Goal: Task Accomplishment & Management: Manage account settings

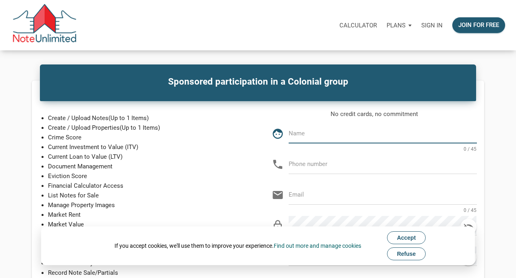
click at [410, 237] on span "Accept" at bounding box center [406, 238] width 19 height 6
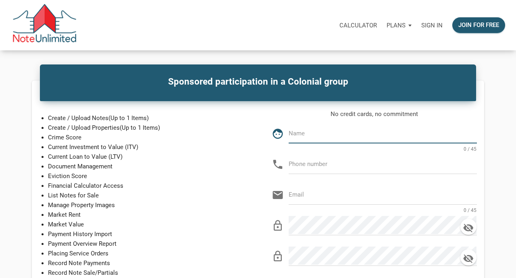
click at [342, 136] on input "text" at bounding box center [383, 133] width 188 height 18
click at [334, 136] on input "[PERSON_NAME]" at bounding box center [383, 133] width 188 height 18
type input "[PERSON_NAME]"
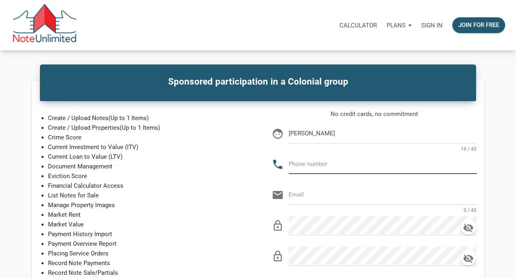
click at [324, 166] on input "text" at bounding box center [383, 164] width 188 height 18
type input "[PHONE_NUMBER]"
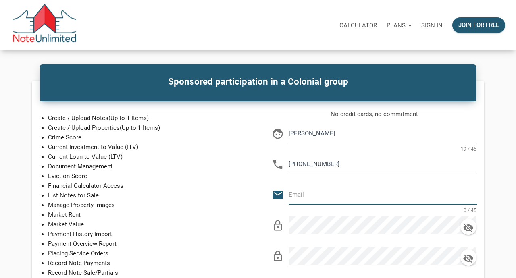
click at [338, 196] on input "email" at bounding box center [383, 195] width 188 height 18
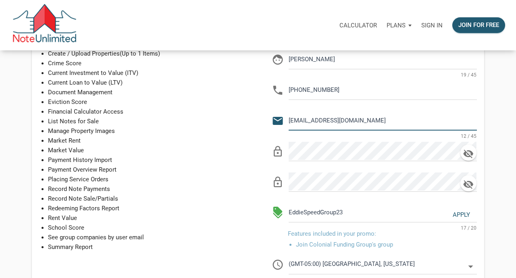
scroll to position [74, 0]
type input "[EMAIL_ADDRESS][DOMAIN_NAME]"
click at [278, 152] on icon "lock_outline" at bounding box center [278, 152] width 12 height 12
click at [469, 154] on icon "button" at bounding box center [469, 153] width 12 height 11
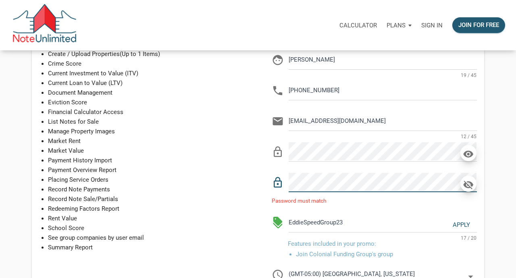
click at [468, 185] on icon "button" at bounding box center [469, 185] width 10 height 9
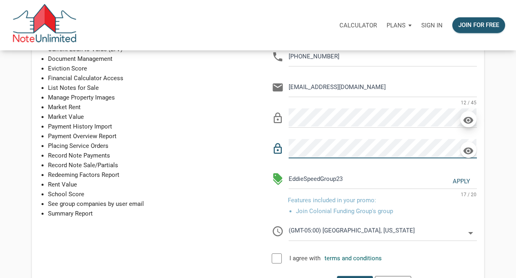
scroll to position [111, 0]
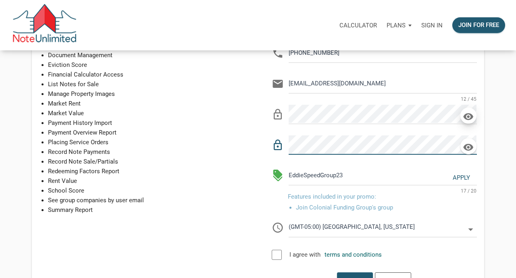
click at [261, 195] on div "No credit cards, no commitment face Martin J Wisniewski 19 / 45 phone 517-206-0…" at bounding box center [374, 158] width 232 height 336
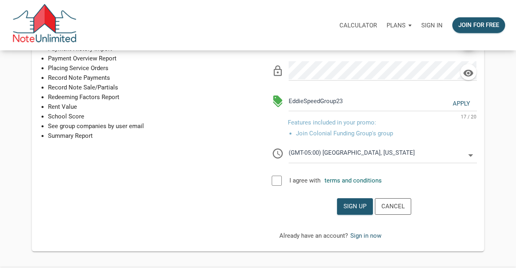
scroll to position [186, 0]
click at [353, 179] on link "terms and conditions" at bounding box center [353, 179] width 57 height 7
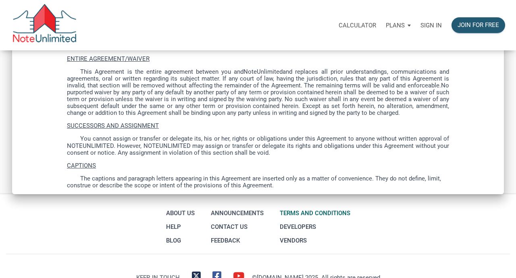
scroll to position [2333, 0]
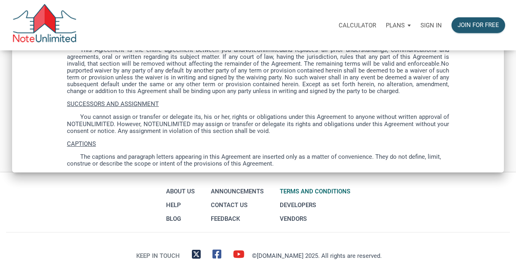
click at [438, 217] on div "About Us Help Blog Announcements Contact Us Feedback Terms and conditions Devel…" at bounding box center [258, 205] width 512 height 41
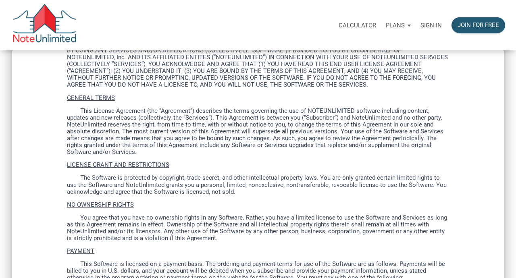
scroll to position [150, 0]
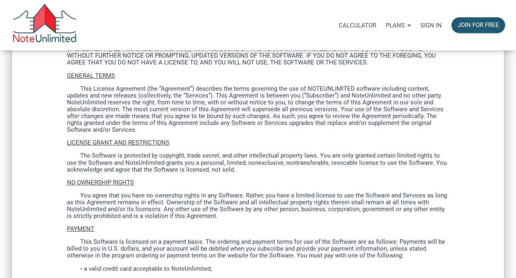
click at [261, 185] on p "NO OWNERSHIP RIGHTS" at bounding box center [258, 183] width 382 height 7
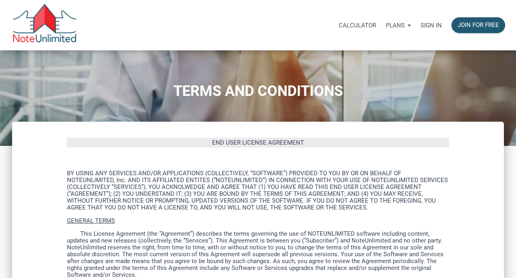
scroll to position [6, 0]
click at [334, 142] on p "END USER LICENSE AGREEMENT" at bounding box center [258, 143] width 382 height 10
click at [257, 142] on span "END USER LICENSE AGREEMENT" at bounding box center [258, 142] width 92 height 7
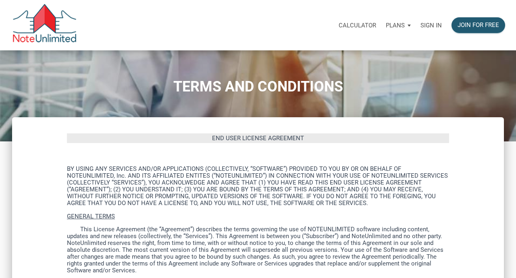
scroll to position [0, 0]
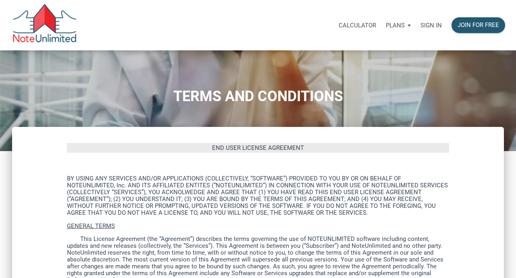
click at [67, 113] on div "TERMS AND CONDITIONS" at bounding box center [258, 100] width 512 height 25
click at [122, 89] on h1 "TERMS AND CONDITIONS" at bounding box center [258, 96] width 504 height 17
click at [113, 22] on div "Calculator Plans Personal Business Sign in Join for free" at bounding box center [293, 25] width 433 height 25
click at [425, 66] on div "TERMS AND CONDITIONS" at bounding box center [258, 100] width 516 height 101
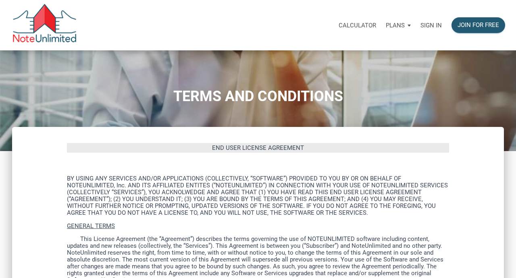
click at [370, 85] on div "TERMS AND CONDITIONS" at bounding box center [258, 100] width 516 height 101
click at [45, 21] on img at bounding box center [44, 25] width 65 height 42
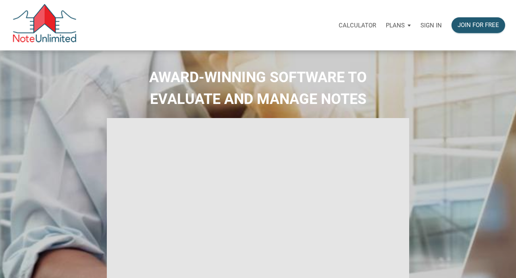
select select
type input "Introduction to new features"
select select
click at [432, 24] on p "Sign in" at bounding box center [431, 25] width 21 height 7
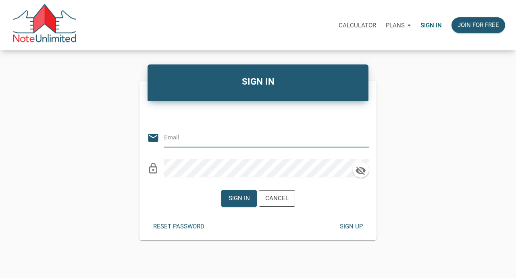
click at [267, 142] on input "email" at bounding box center [260, 137] width 193 height 18
type input "[EMAIL_ADDRESS][DOMAIN_NAME]"
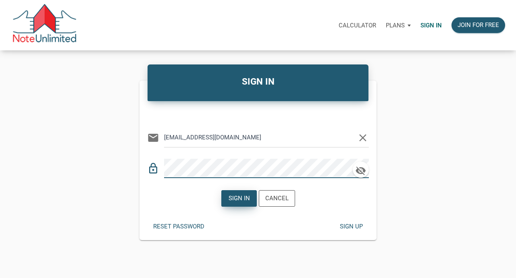
click at [233, 200] on div "Sign in" at bounding box center [238, 198] width 21 height 9
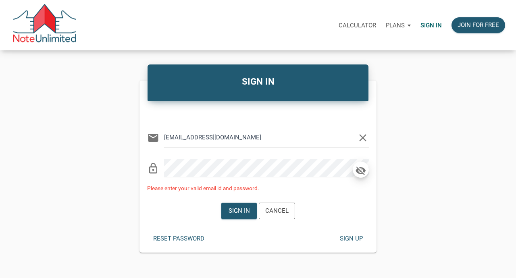
click at [360, 170] on icon "button" at bounding box center [361, 170] width 12 height 11
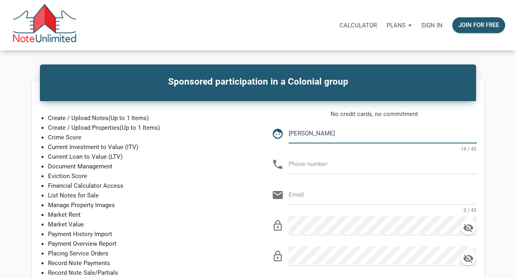
type input "Martin J Wisniewski"
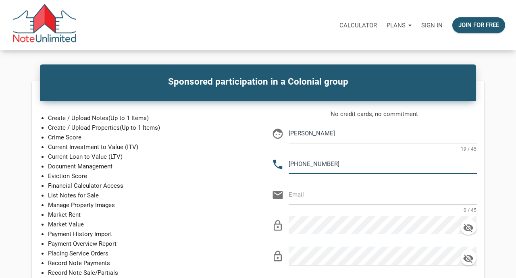
type input "[PHONE_NUMBER]"
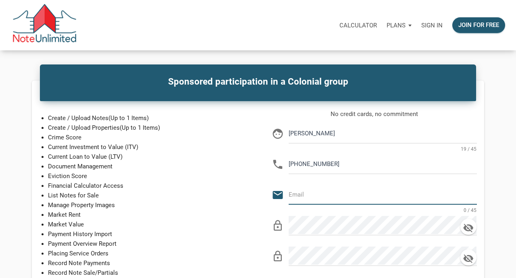
click at [346, 196] on input "email" at bounding box center [383, 195] width 188 height 18
type input "[EMAIL_ADDRESS][DOMAIN_NAME]"
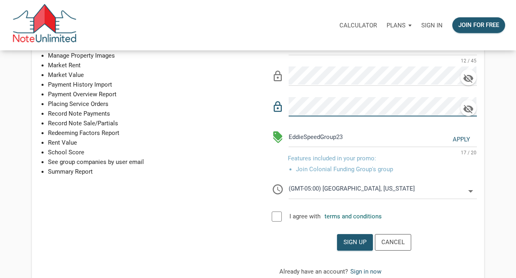
scroll to position [150, 0]
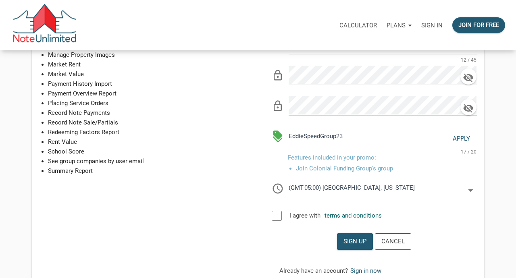
click at [459, 138] on div "Apply" at bounding box center [461, 139] width 17 height 9
click at [277, 215] on div at bounding box center [277, 216] width 10 height 10
click at [448, 191] on input "(GMT-05:00) [GEOGRAPHIC_DATA], [US_STATE]" at bounding box center [377, 188] width 177 height 18
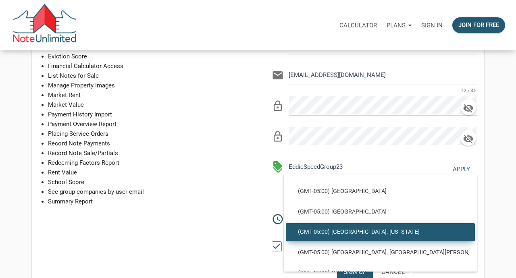
scroll to position [528, 0]
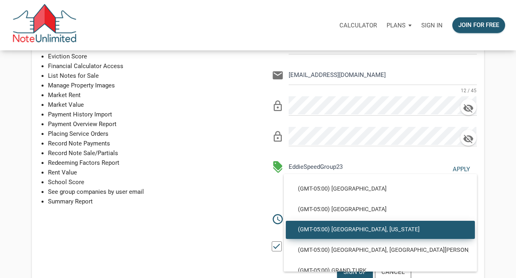
click at [400, 232] on span "(GMT-05:00) [GEOGRAPHIC_DATA], [US_STATE]" at bounding box center [380, 229] width 177 height 7
select select
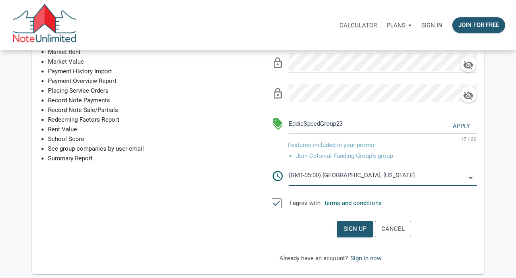
scroll to position [165, 0]
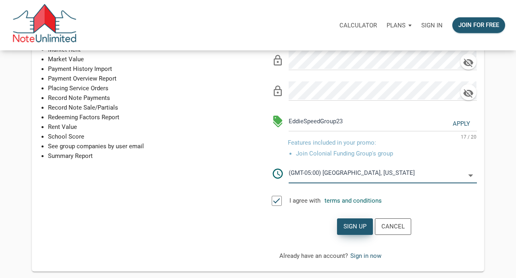
click at [355, 224] on div "Sign up" at bounding box center [355, 226] width 23 height 9
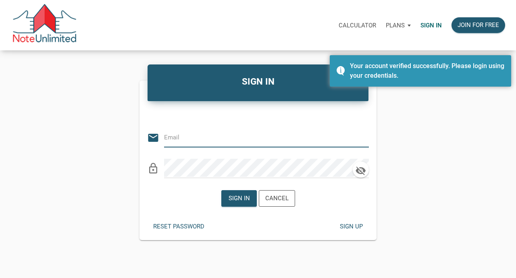
click at [425, 146] on div "SIGN IN Or Be Classical email lock_outline Sign in Cancel Reset password Sign u…" at bounding box center [258, 154] width 516 height 174
click at [229, 139] on input "email" at bounding box center [260, 137] width 193 height 18
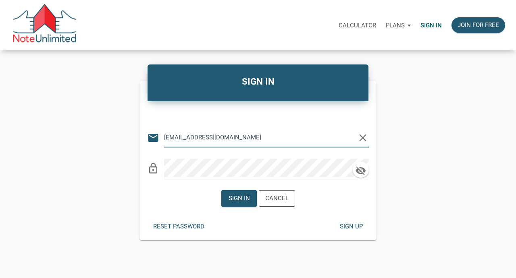
type input "[EMAIL_ADDRESS][DOMAIN_NAME]"
click at [243, 198] on div "Sign in" at bounding box center [238, 198] width 21 height 9
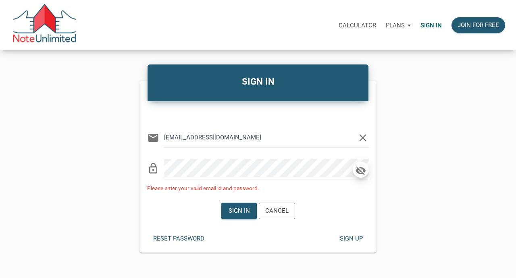
click at [361, 169] on icon "button" at bounding box center [361, 170] width 12 height 11
click at [182, 238] on div "Reset password" at bounding box center [178, 238] width 51 height 9
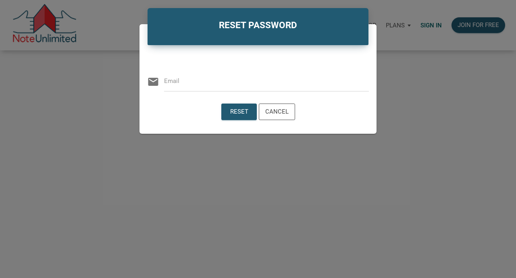
click at [202, 83] on input "email" at bounding box center [266, 81] width 205 height 18
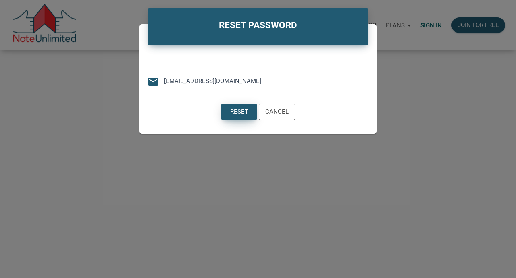
type input "bsip@att.net"
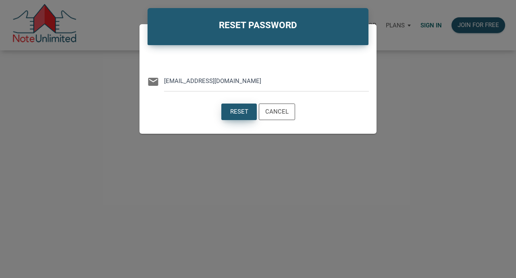
click at [236, 110] on div "Reset" at bounding box center [239, 111] width 18 height 9
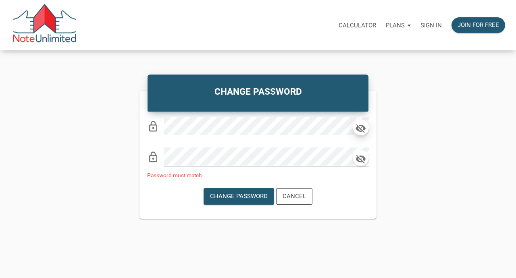
click at [362, 127] on icon "button" at bounding box center [361, 128] width 10 height 9
click at [360, 160] on icon "button" at bounding box center [361, 159] width 10 height 9
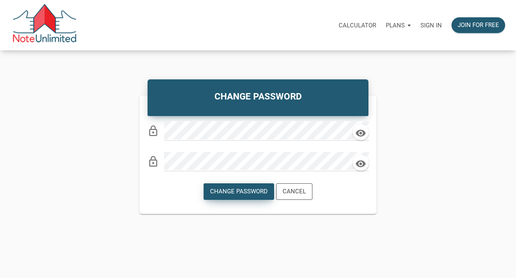
click at [257, 190] on div "Change Password" at bounding box center [239, 191] width 58 height 9
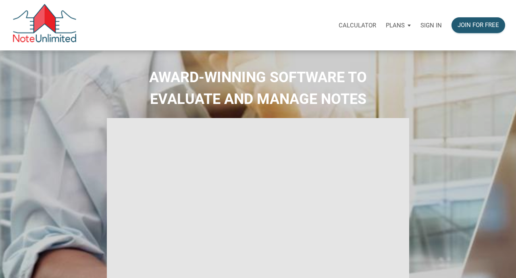
click at [430, 24] on p "Sign in" at bounding box center [431, 25] width 21 height 7
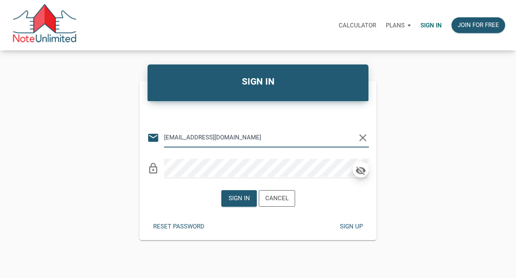
type input "[EMAIL_ADDRESS][DOMAIN_NAME]"
click at [361, 169] on icon "button" at bounding box center [361, 170] width 12 height 11
click at [238, 197] on div "Sign in" at bounding box center [238, 198] width 21 height 9
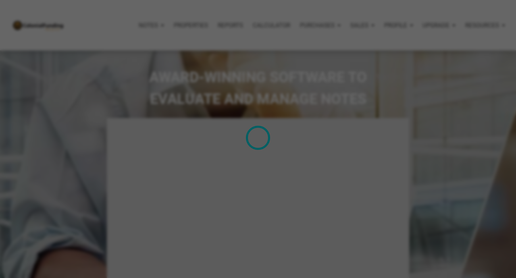
type input "Introduction to new features"
select select
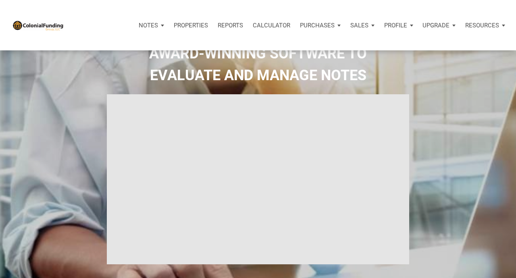
scroll to position [18, 0]
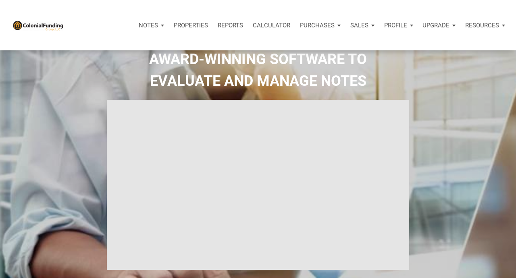
click at [396, 24] on p "Profile" at bounding box center [395, 25] width 23 height 7
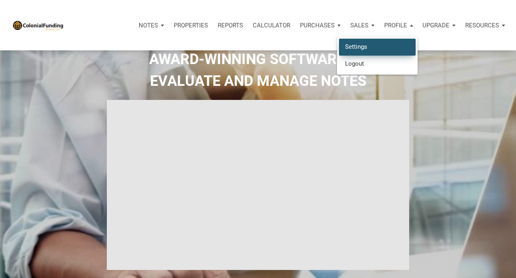
click at [360, 47] on link "Settings" at bounding box center [377, 47] width 77 height 17
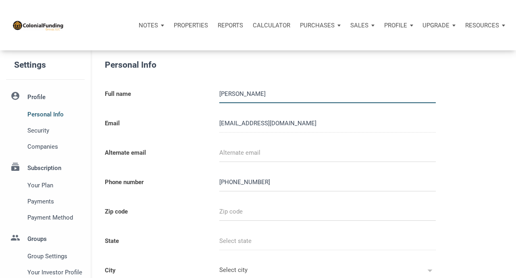
select select
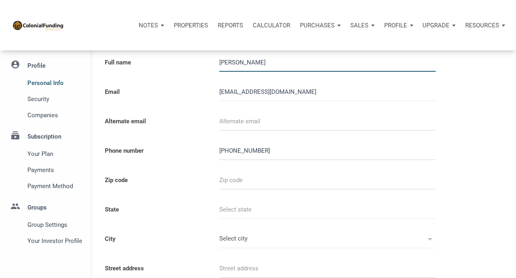
scroll to position [33, 0]
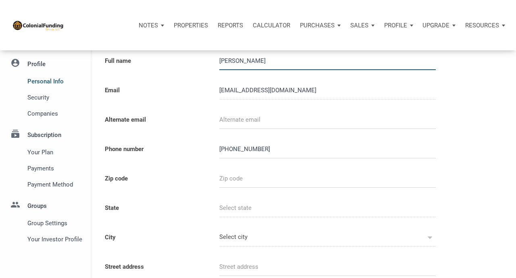
click at [245, 121] on input "email" at bounding box center [327, 120] width 217 height 18
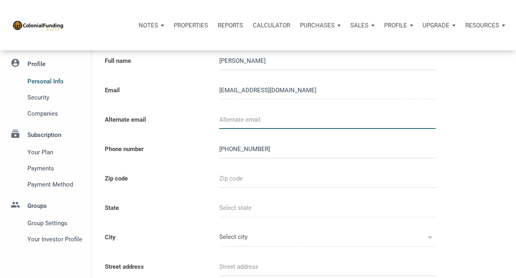
type input "w"
select select
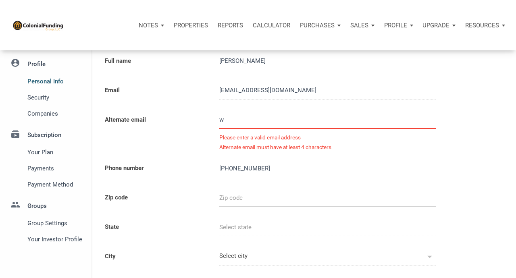
type input "wz"
select select
type input "w"
select select
type input "wa"
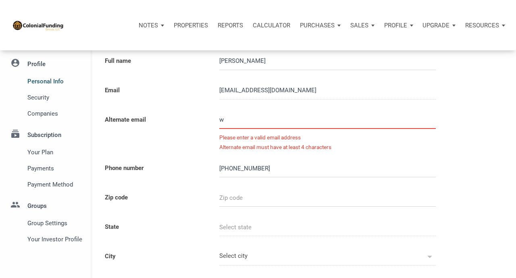
select select
type input "waz"
select select
type input "waz6"
select select
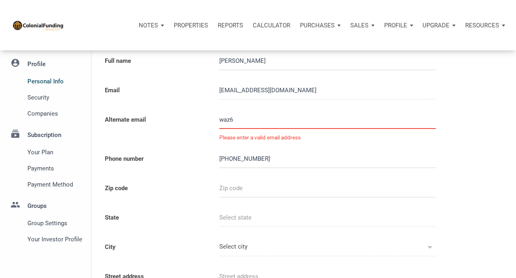
type input "waz66"
select select
type input "waz66@"
select select
type input "waz66@a"
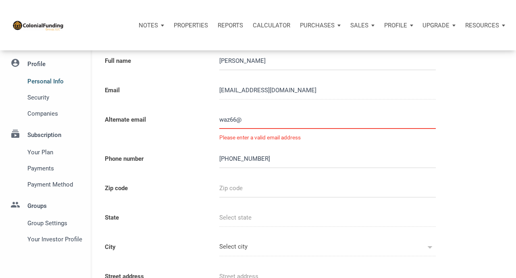
select select
type input "waz66@at"
select select
type input "waz66@att"
select select
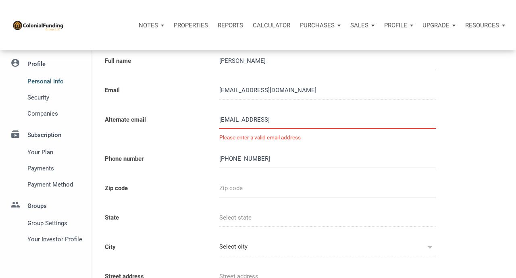
type input "waz66@att."
select select
type input "waz66@att.n"
select select
type input "waz66@att.ne"
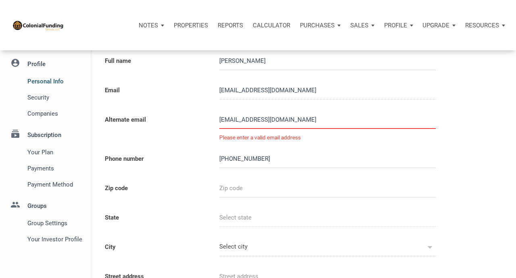
select select
type input "waz66@att.net"
select select
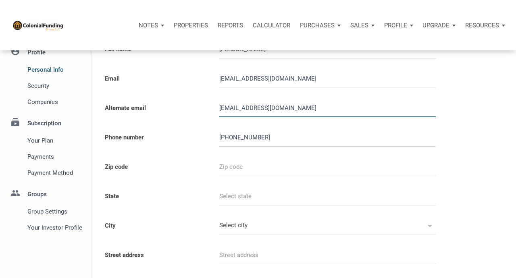
scroll to position [50, 0]
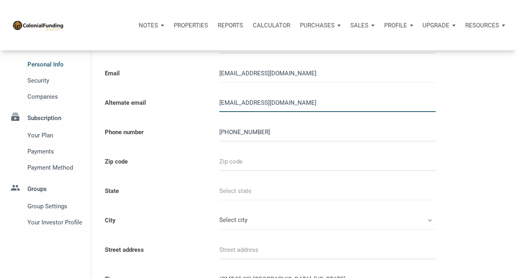
type input "waz66@att.net"
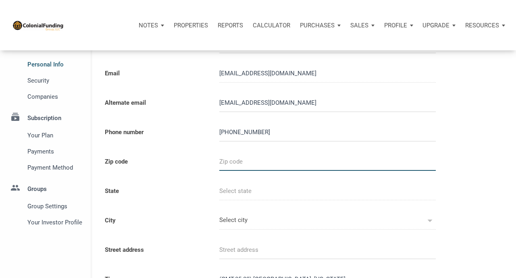
click at [244, 163] on input "text" at bounding box center [327, 162] width 217 height 18
type input "4"
select select
type input "49"
select select
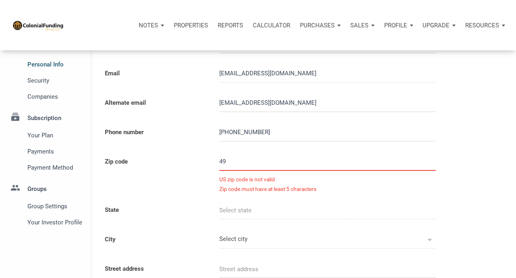
type input "492"
select select
type input "4923"
select select
type input "49234"
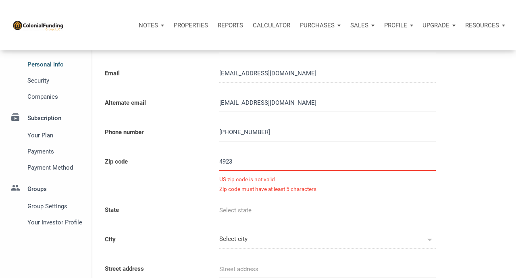
select select
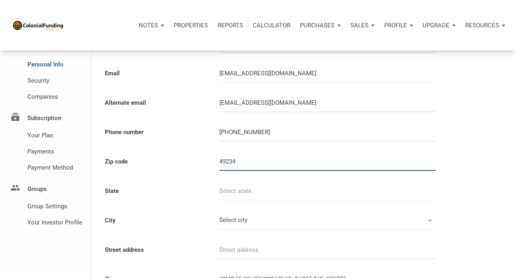
type input "MI"
type input "CLARKLAKE"
select select
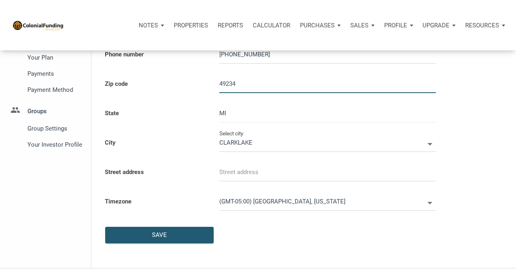
scroll to position [129, 0]
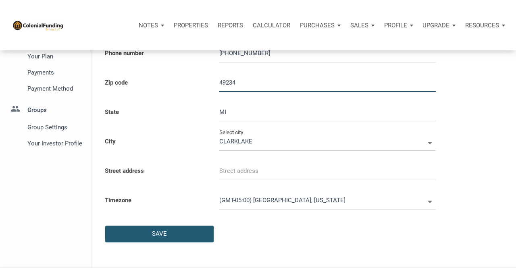
type input "49234"
click at [279, 172] on input "text" at bounding box center [327, 171] width 217 height 18
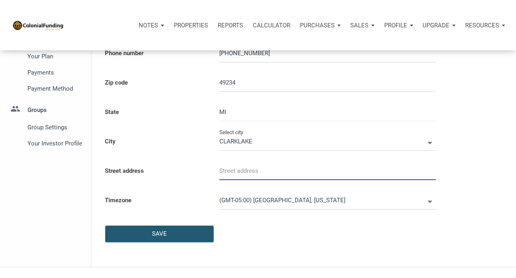
select select
type input "1"
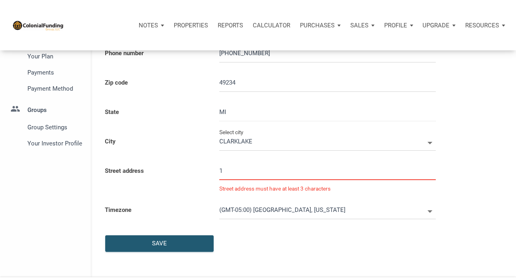
select select
type input "10"
select select
type input "101"
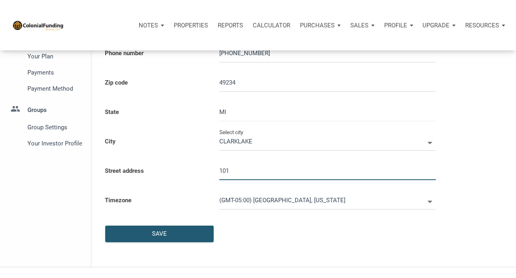
select select
type input "1010"
select select
type input "10105"
select select
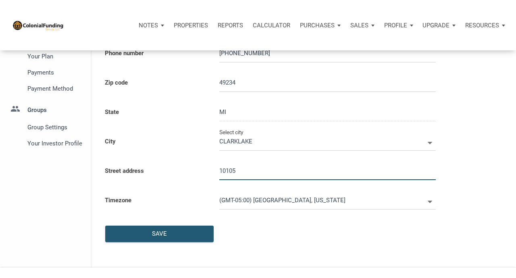
type input "10105 G"
select select
type input "10105 Gat"
select select
type input "10105 Gate"
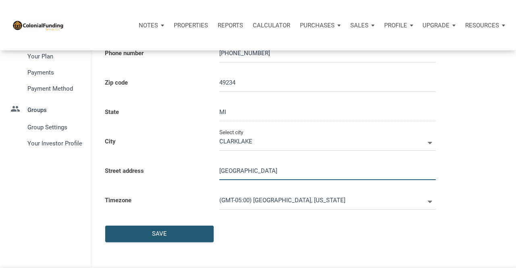
select select
type input "10105 Gates"
select select
type input "10105 Gates R"
select select
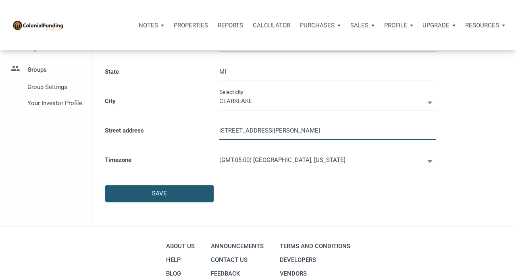
scroll to position [171, 0]
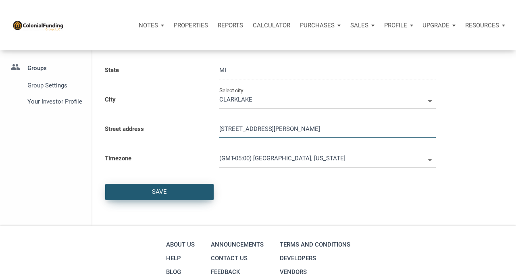
type input "10105 Gates Rd"
click at [155, 191] on div "Save" at bounding box center [159, 192] width 15 height 9
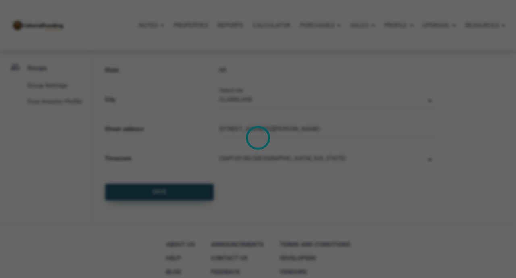
select select
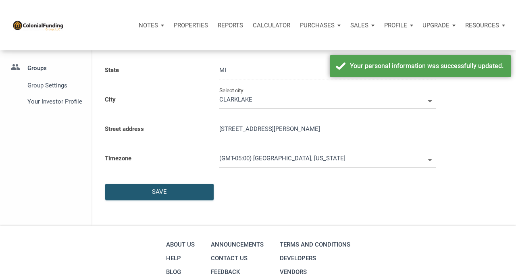
click at [394, 181] on div "Save" at bounding box center [290, 188] width 382 height 29
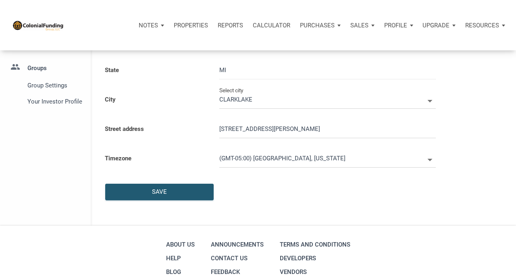
click at [281, 10] on div "Notes Dashboard Transactions Properties Reports Calculator Purchases Offers Ord…" at bounding box center [261, 25] width 510 height 50
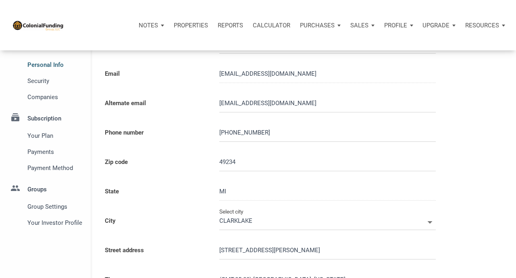
scroll to position [0, 0]
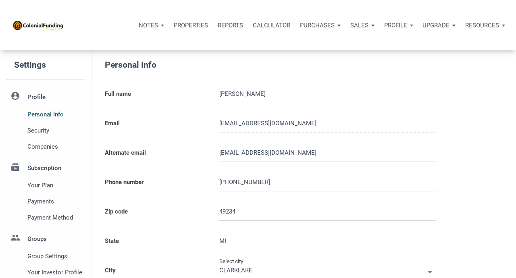
click at [148, 25] on p "Notes" at bounding box center [148, 25] width 19 height 7
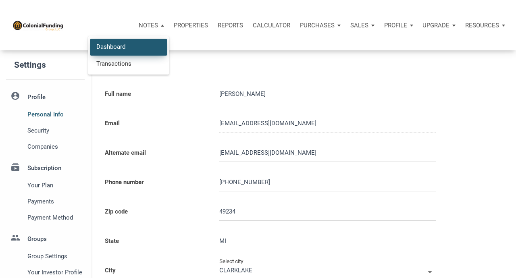
click at [124, 46] on link "Dashboard" at bounding box center [128, 47] width 77 height 17
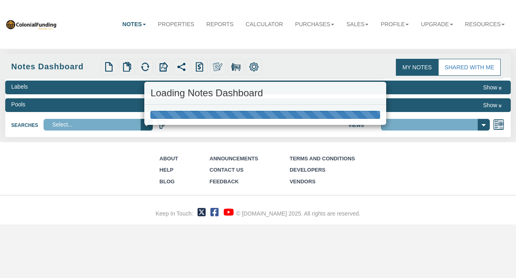
select select "316"
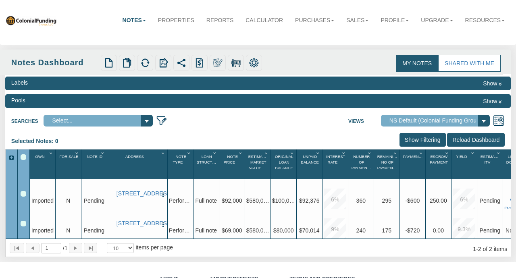
scroll to position [3, 0]
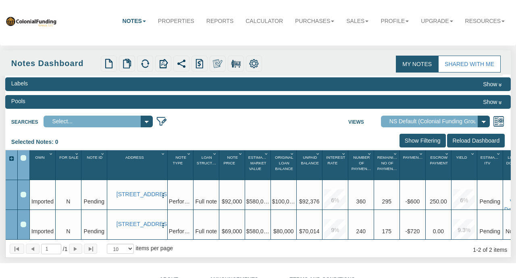
click at [304, 36] on div "Notes Dashboard Transactions Properties Reports Calculator Purchases Offers Ord…" at bounding box center [258, 21] width 506 height 38
click at [359, 21] on link "Sales" at bounding box center [358, 21] width 34 height 18
click at [388, 19] on link "Profile" at bounding box center [395, 21] width 40 height 18
click at [428, 28] on link "Upgrade" at bounding box center [437, 21] width 44 height 18
click at [432, 19] on link "Upgrade" at bounding box center [437, 21] width 44 height 18
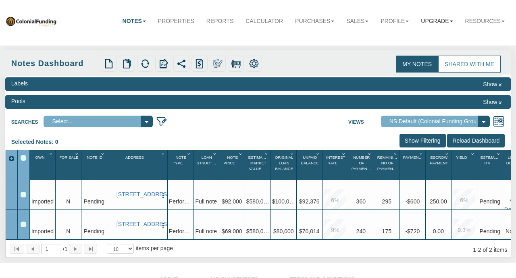
click at [432, 19] on link "Upgrade" at bounding box center [437, 21] width 44 height 18
click at [476, 20] on link "Resources" at bounding box center [486, 21] width 52 height 18
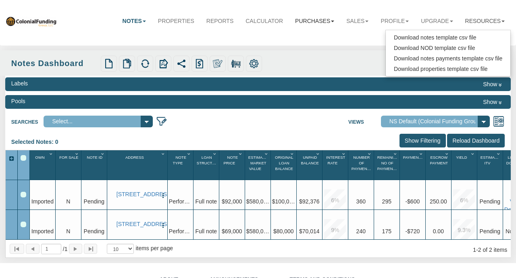
click at [316, 21] on link "Purchases" at bounding box center [314, 21] width 51 height 18
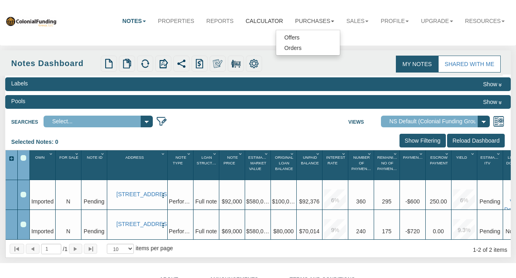
click at [261, 20] on link "Calculator" at bounding box center [265, 21] width 50 height 18
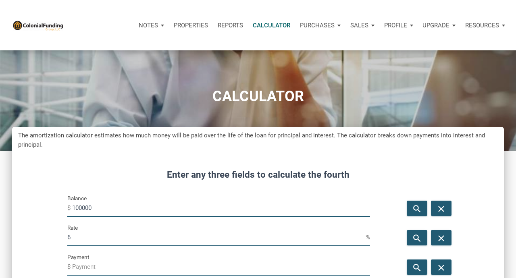
click at [225, 25] on p "Reports" at bounding box center [230, 25] width 25 height 7
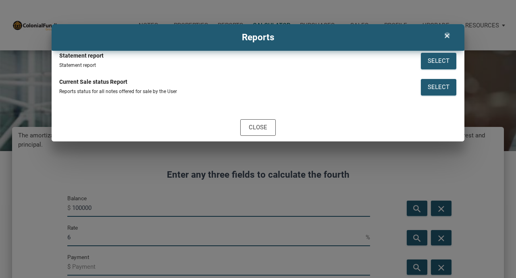
click at [447, 35] on icon "clear" at bounding box center [447, 36] width 10 height 8
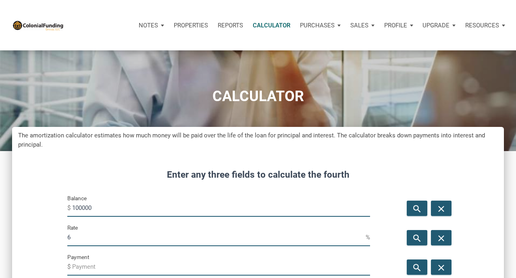
click at [187, 23] on p "Properties" at bounding box center [191, 25] width 34 height 7
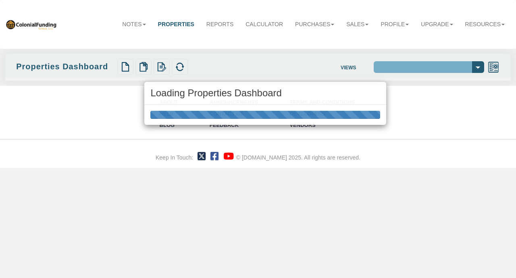
select select "138"
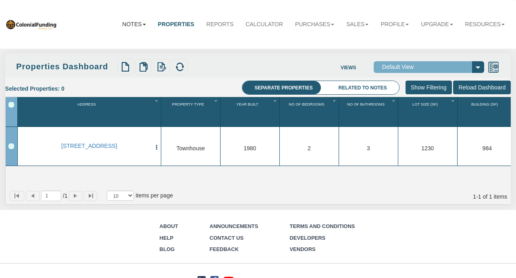
click at [134, 25] on link "Notes" at bounding box center [134, 24] width 36 height 18
click at [121, 50] on link "Transactions" at bounding box center [120, 51] width 64 height 10
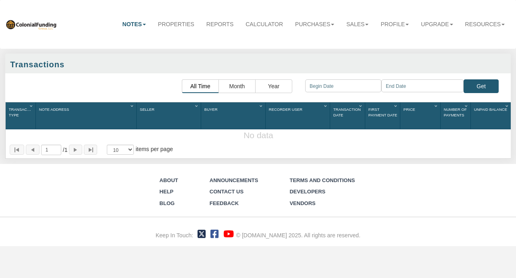
click at [34, 23] on img at bounding box center [31, 24] width 52 height 10
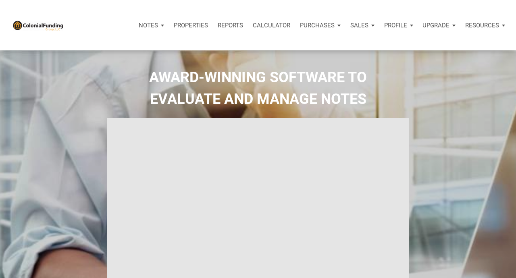
click at [391, 22] on p "Profile" at bounding box center [395, 25] width 23 height 7
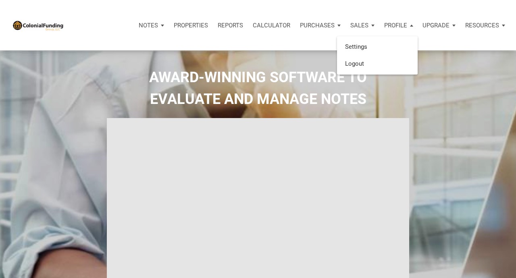
click at [451, 124] on div "AWARD-WINNING SOFTWARE TO EVALUATE AND MANAGE NOTES" at bounding box center [258, 198] width 512 height 262
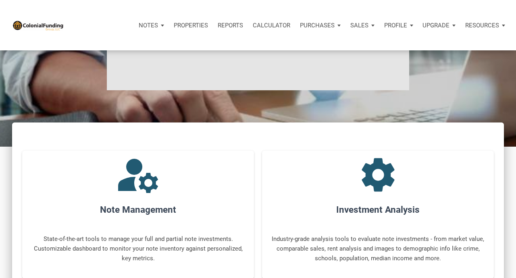
scroll to position [195, 0]
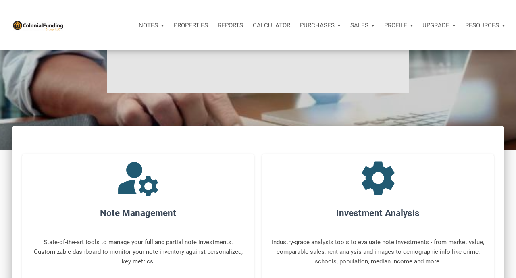
click at [374, 182] on icon "settings" at bounding box center [378, 178] width 48 height 48
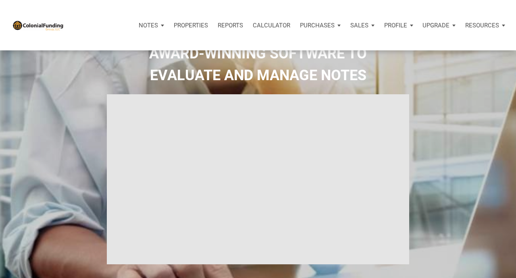
scroll to position [23, 0]
click at [420, 127] on div "AWARD-WINNING SOFTWARE TO EVALUATE AND MANAGE NOTES" at bounding box center [258, 174] width 512 height 262
click at [398, 25] on p "Profile" at bounding box center [395, 25] width 23 height 7
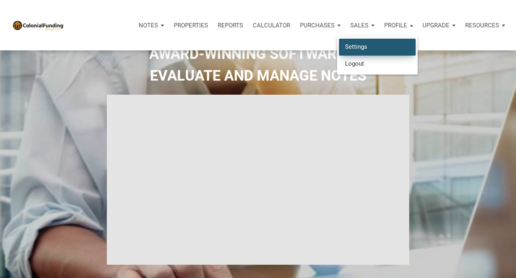
click at [371, 48] on link "Settings" at bounding box center [377, 47] width 77 height 17
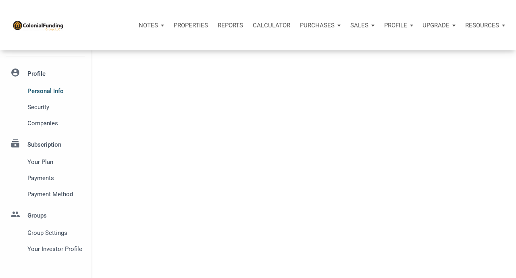
select select
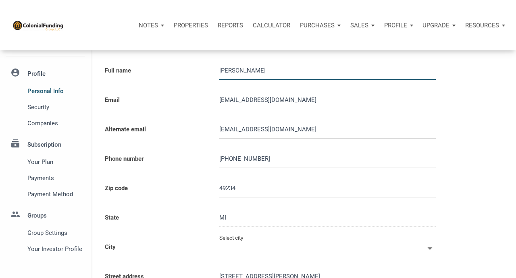
type input "CLARKLAKE"
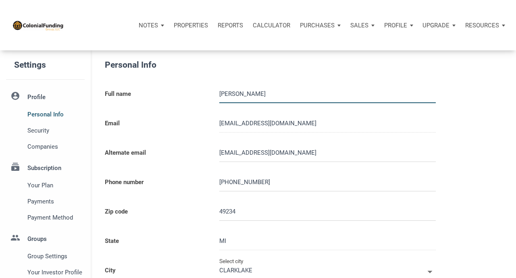
select select
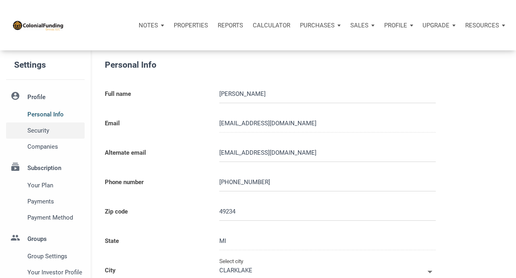
click at [42, 130] on span "Security" at bounding box center [54, 131] width 54 height 10
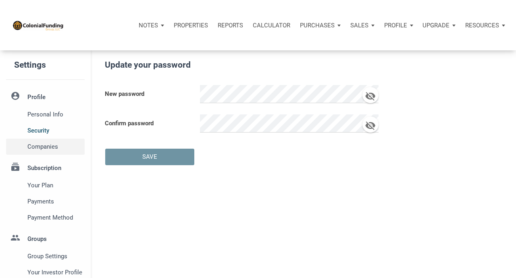
click at [43, 145] on span "Companies" at bounding box center [54, 147] width 54 height 10
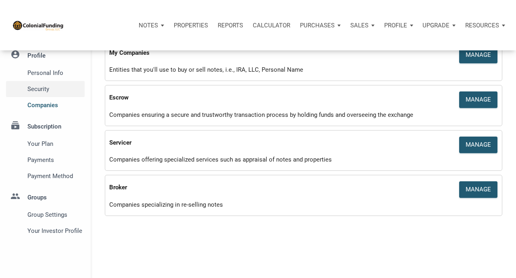
scroll to position [49, 0]
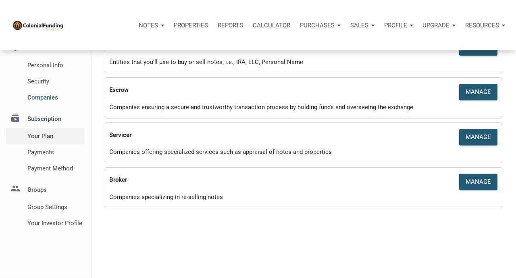
click at [46, 137] on span "Your plan" at bounding box center [54, 137] width 54 height 10
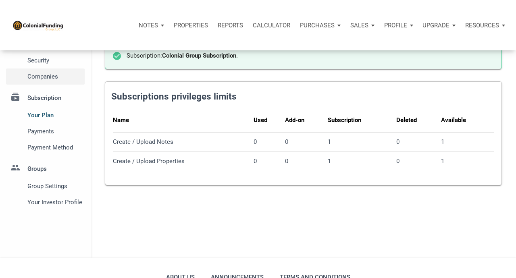
scroll to position [72, 0]
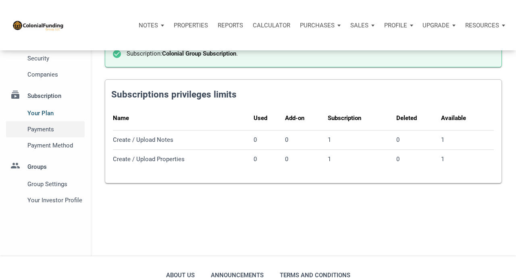
click at [37, 131] on span "Payments" at bounding box center [54, 130] width 54 height 10
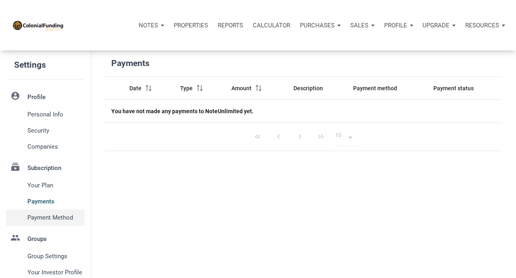
click at [38, 216] on span "Payment Method" at bounding box center [54, 218] width 54 height 10
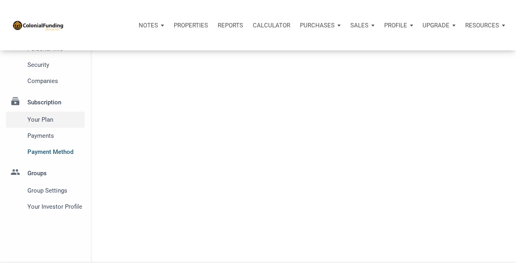
scroll to position [67, 0]
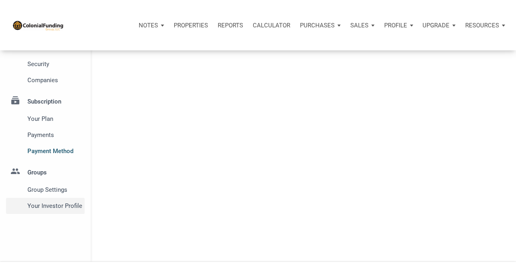
click at [56, 206] on span "Your Investor Profile" at bounding box center [54, 206] width 54 height 10
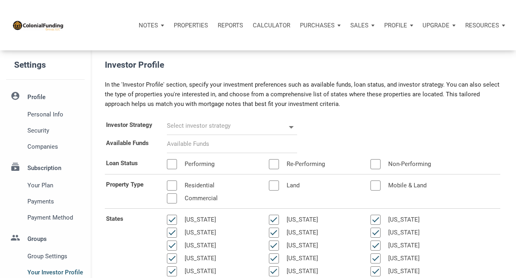
click at [291, 126] on icon at bounding box center [292, 127] width 12 height 12
select select
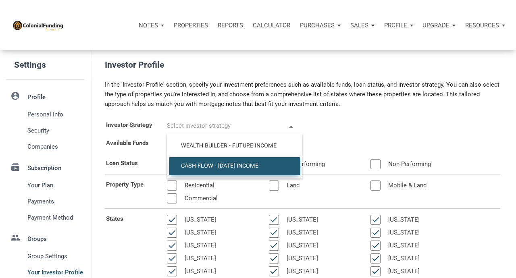
click at [247, 166] on span "Cash Flow - Today Income" at bounding box center [234, 166] width 119 height 7
type input "Cash Flow - Today Income"
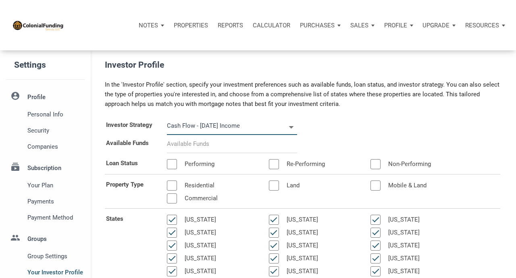
click at [294, 147] on input at bounding box center [232, 144] width 130 height 18
select select
type input "$ 7"
select select
type input "$ 75"
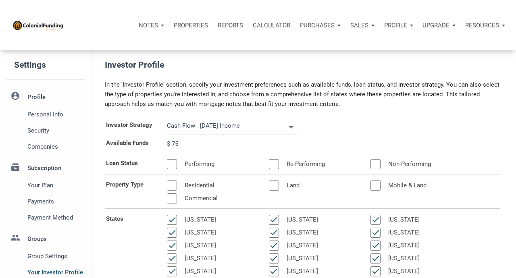
select select
type input "$ 750"
select select
type input "$ 7,500"
select select
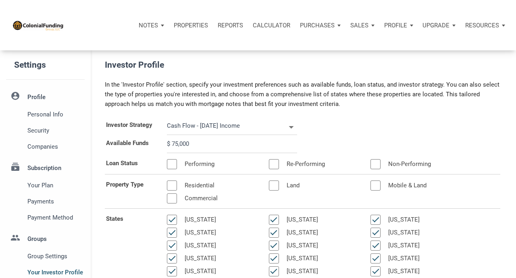
type input "$ 75,000"
select select
type input "$ 750,000"
select select
type input "$ 7,500,000"
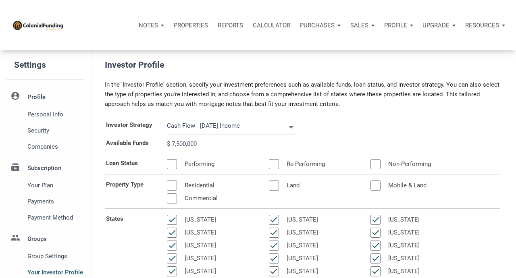
select select
type input "$ 750,000"
select select
type input "$ 75,000"
click at [341, 142] on div "Available Funds $ 75,000" at bounding box center [303, 144] width 408 height 18
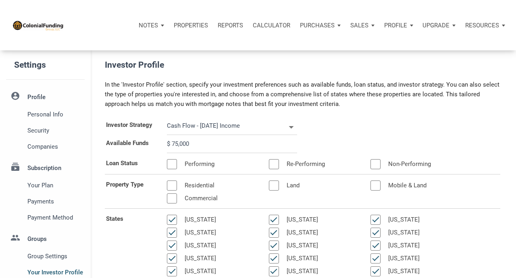
click at [171, 163] on div at bounding box center [172, 164] width 10 height 10
select select
type input "$ 75,000"
click at [173, 183] on div at bounding box center [172, 186] width 10 height 10
select select
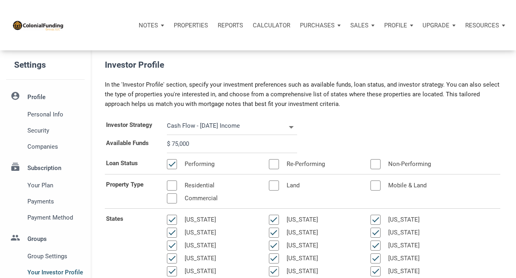
type input "$ 75,000"
click at [274, 184] on div at bounding box center [274, 186] width 10 height 10
select select
type input "$ 75,000"
click at [378, 184] on div at bounding box center [376, 186] width 10 height 10
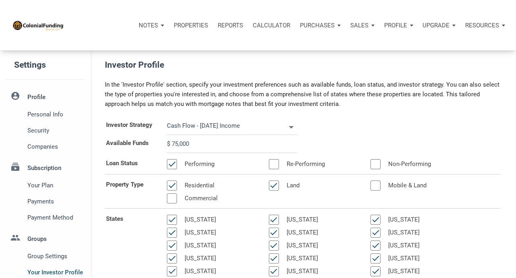
select select
type input "$ 75,000"
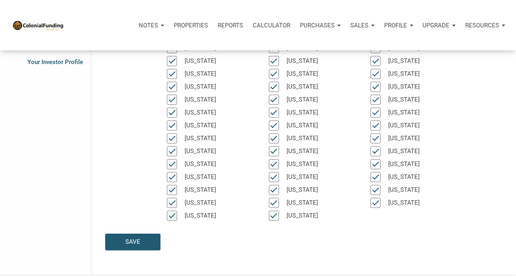
scroll to position [217, 0]
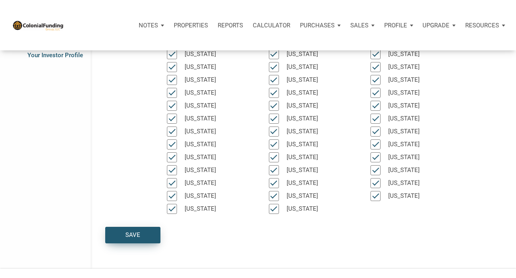
click at [128, 233] on div "Save" at bounding box center [132, 235] width 15 height 9
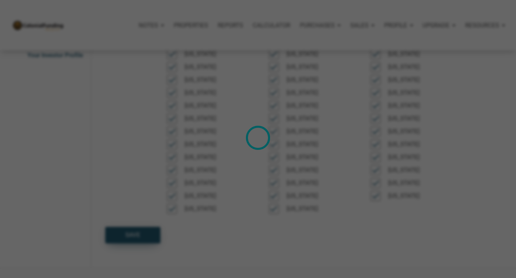
select select
type input "$ 75,000"
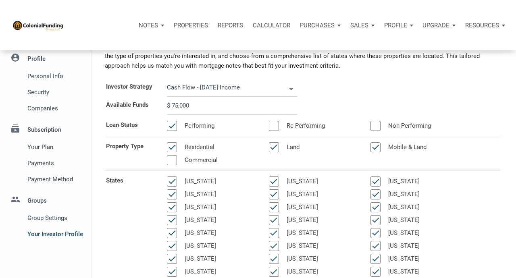
scroll to position [0, 0]
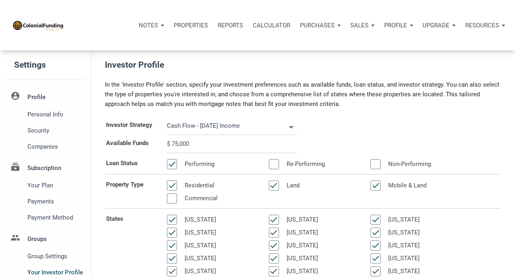
click at [292, 127] on icon at bounding box center [292, 127] width 12 height 12
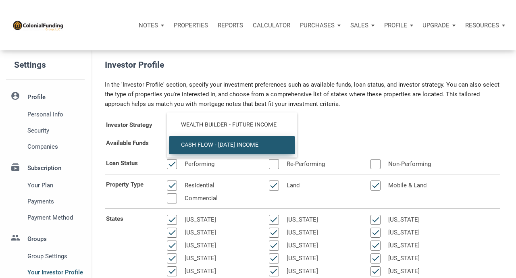
click at [325, 123] on div "Investor Strategy Cash Flow - Today Income Cash Flow - Today Income" at bounding box center [303, 126] width 408 height 18
select select
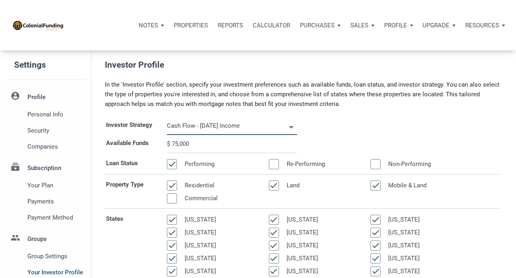
click at [190, 24] on p "Properties" at bounding box center [191, 25] width 34 height 7
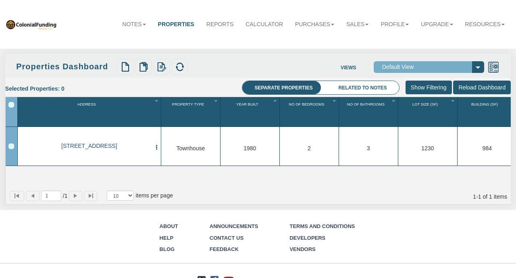
click at [103, 145] on link "[STREET_ADDRESS]" at bounding box center [89, 146] width 125 height 7
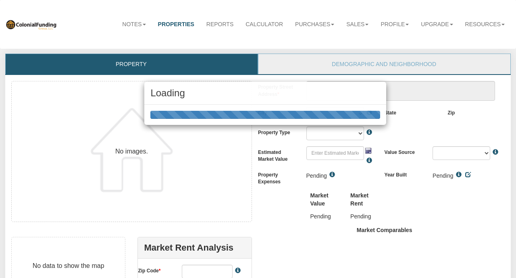
scroll to position [148, 0]
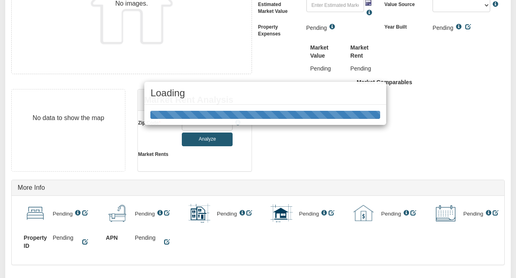
type textarea "[STREET_ADDRESS]"
type input "$580,000.00"
type input "21202"
select select "string:[GEOGRAPHIC_DATA]"
select select "string:TH"
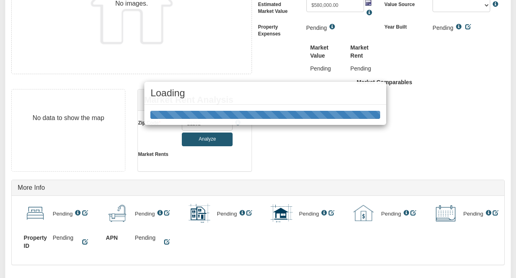
select select "string:By seller"
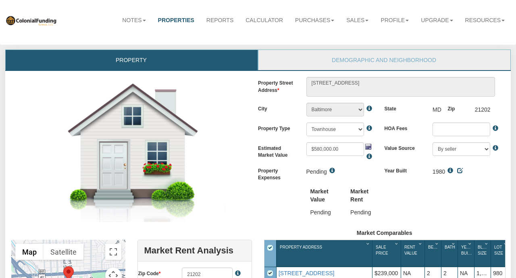
scroll to position [0, 0]
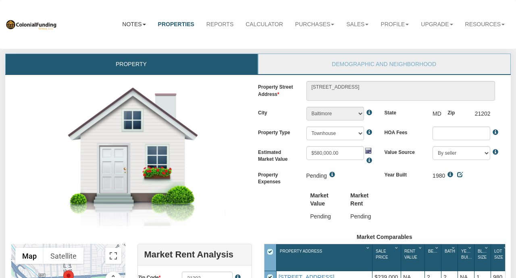
click at [132, 24] on link "Notes" at bounding box center [134, 24] width 36 height 18
click at [121, 40] on link "Dashboard" at bounding box center [120, 41] width 64 height 10
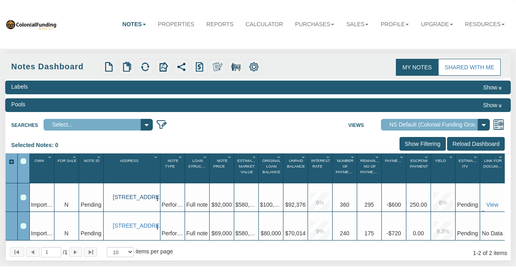
click at [134, 196] on link "0001 B Lafayette Ave, Baltimore, MD, 21202" at bounding box center [133, 197] width 40 height 7
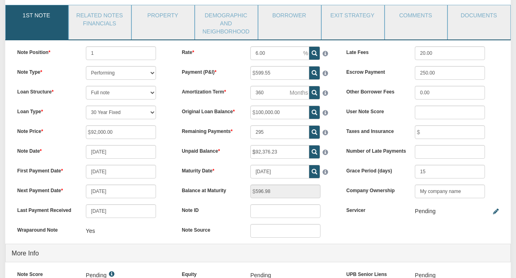
scroll to position [77, 0]
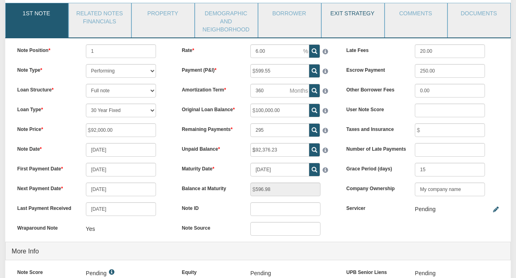
click at [350, 20] on link "Exit Strategy" at bounding box center [353, 13] width 62 height 20
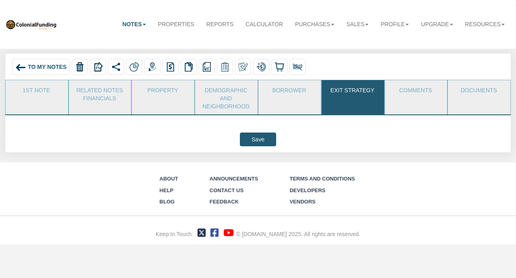
scroll to position [0, 0]
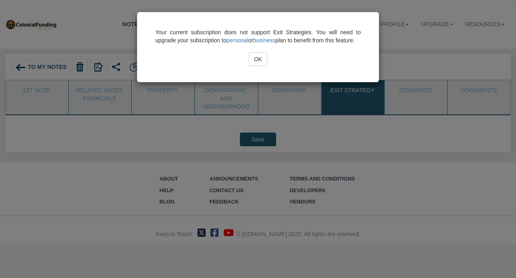
click at [258, 66] on input "OK" at bounding box center [258, 59] width 19 height 14
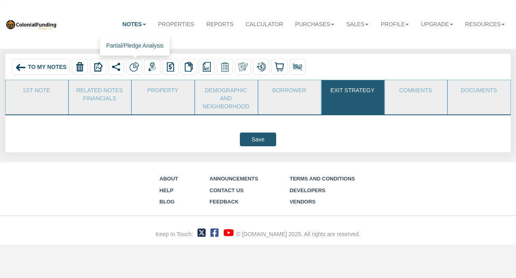
click at [134, 66] on img at bounding box center [135, 67] width 10 height 10
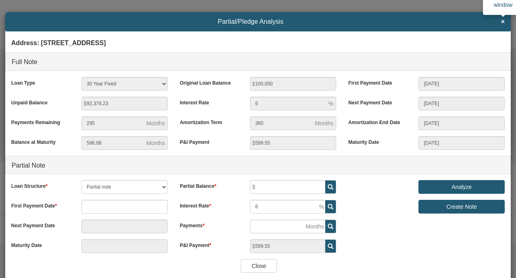
click at [504, 22] on span "×" at bounding box center [503, 21] width 4 height 7
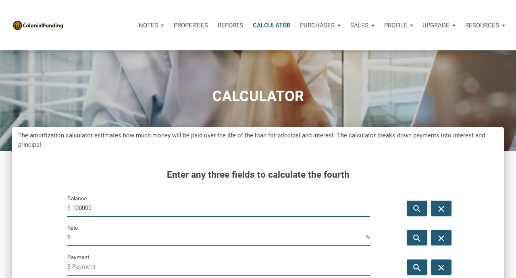
click at [401, 25] on p "Profile" at bounding box center [395, 25] width 23 height 7
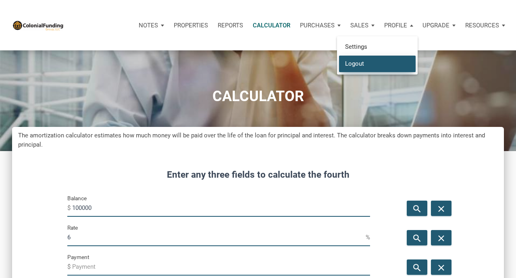
click at [365, 63] on link "Logout" at bounding box center [377, 63] width 77 height 17
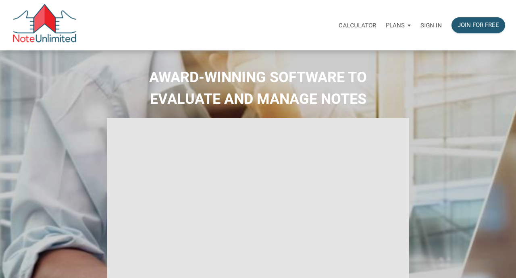
type input "Introduction to new features"
select select
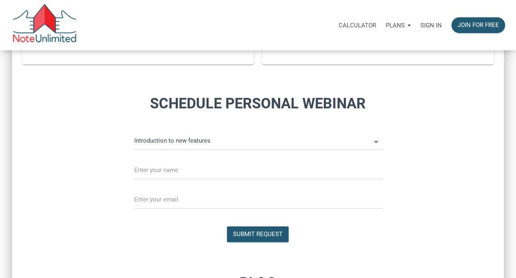
scroll to position [554, 0]
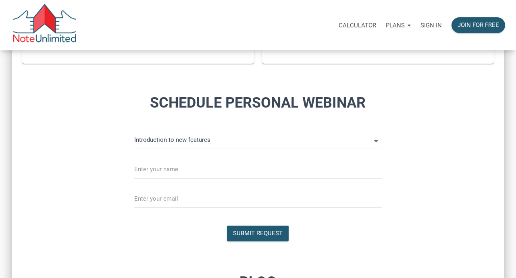
click at [376, 140] on icon at bounding box center [376, 141] width 5 height 2
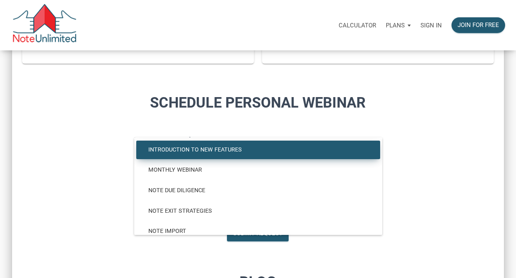
click at [426, 151] on div "Schedule Personal Webinar Introduction to new features Introduction to new feat…" at bounding box center [258, 162] width 488 height 164
select select
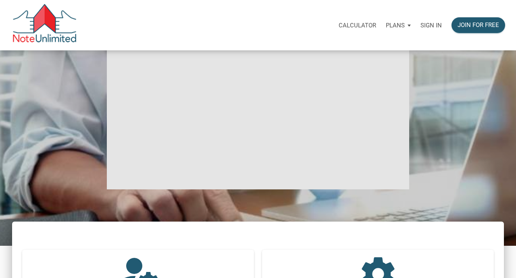
scroll to position [0, 0]
